Goal: Find contact information: Find contact information

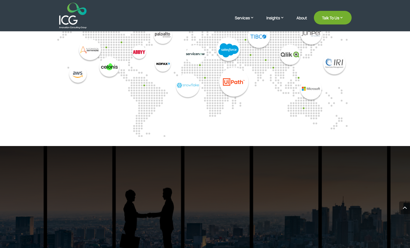
scroll to position [1569, 0]
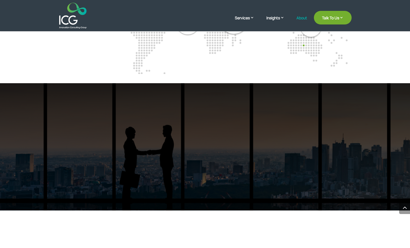
click at [303, 21] on link "About" at bounding box center [302, 22] width 11 height 13
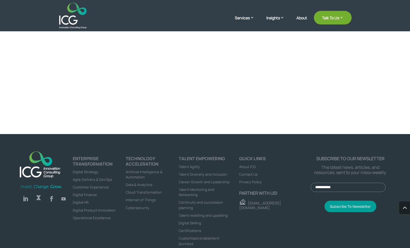
scroll to position [1440, 0]
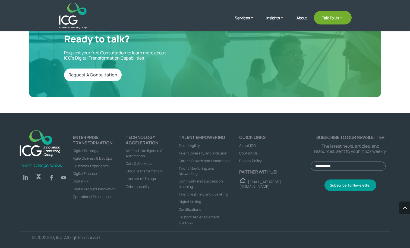
click at [253, 146] on span "About ICG" at bounding box center [247, 145] width 17 height 5
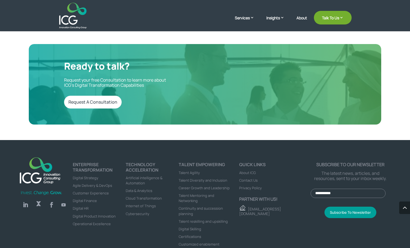
scroll to position [1440, 0]
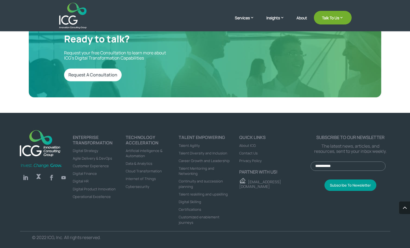
click at [251, 154] on span "Contact Us" at bounding box center [248, 152] width 18 height 5
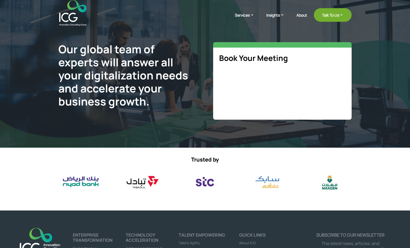
select select "**"
